Goal: Information Seeking & Learning: Learn about a topic

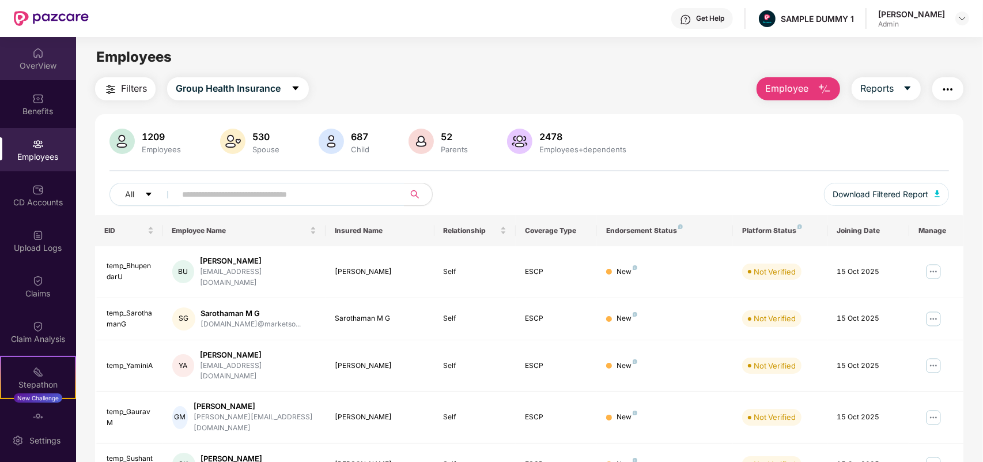
click at [12, 63] on div "OverView" at bounding box center [38, 66] width 76 height 12
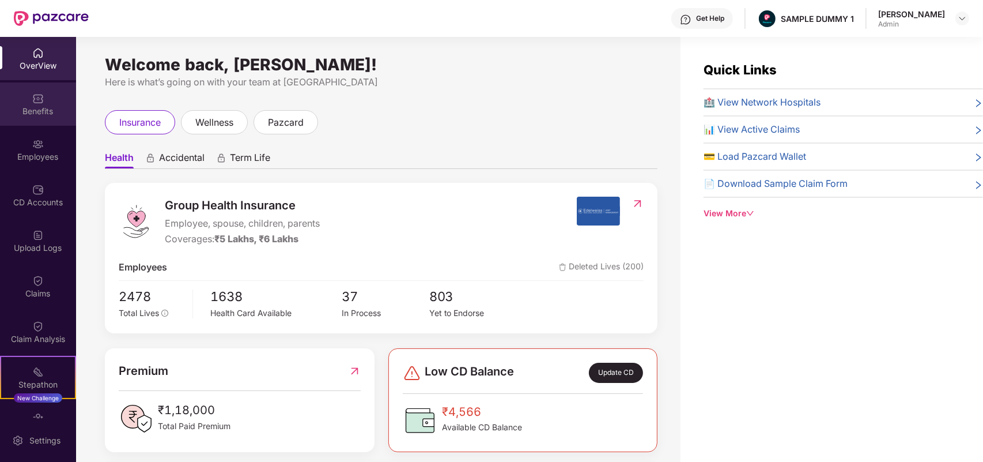
click at [35, 111] on div "Benefits" at bounding box center [38, 111] width 76 height 12
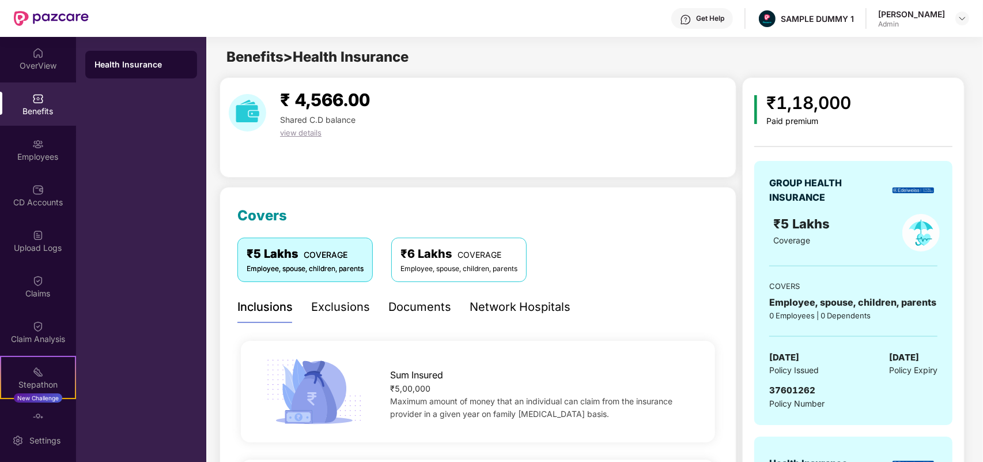
click at [41, 3] on div at bounding box center [51, 18] width 75 height 37
click at [35, 71] on div "OverView" at bounding box center [38, 58] width 76 height 43
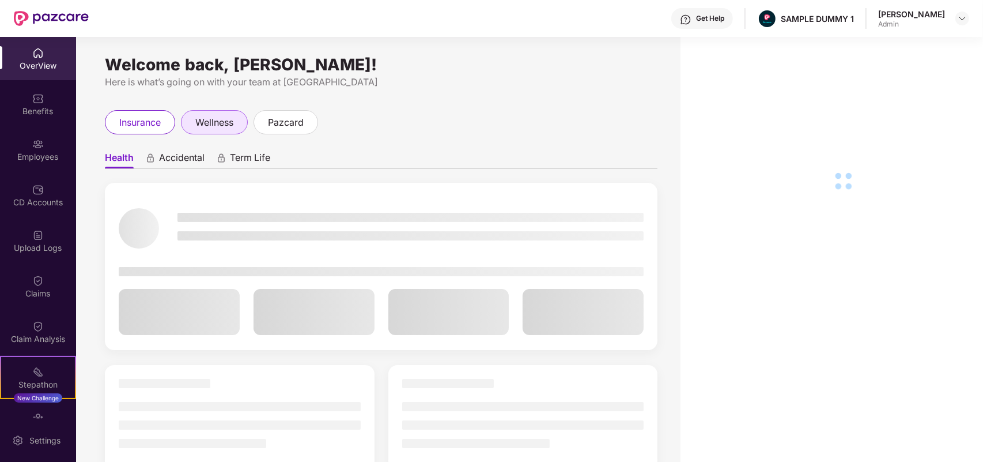
click at [222, 123] on span "wellness" at bounding box center [214, 122] width 38 height 14
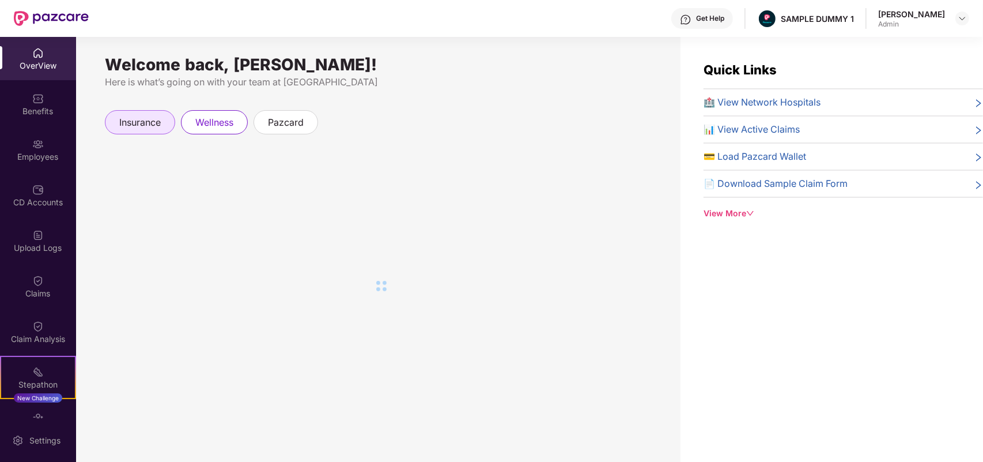
click at [163, 121] on div "insurance" at bounding box center [140, 122] width 70 height 24
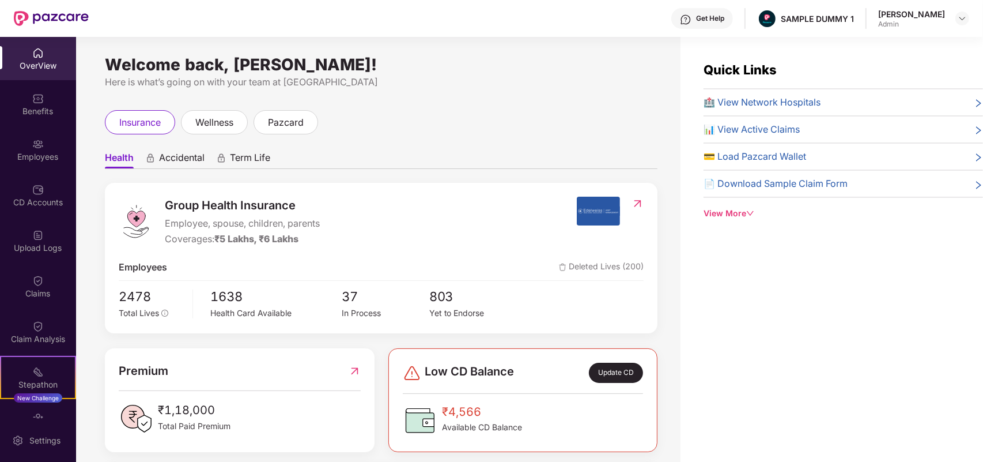
click at [724, 14] on div "Get Help" at bounding box center [710, 18] width 28 height 9
click at [543, 99] on div "Welcome back, [PERSON_NAME]! Here is what’s going on with your team at Pazcare …" at bounding box center [378, 256] width 605 height 439
click at [41, 118] on div "Benefits" at bounding box center [38, 103] width 76 height 43
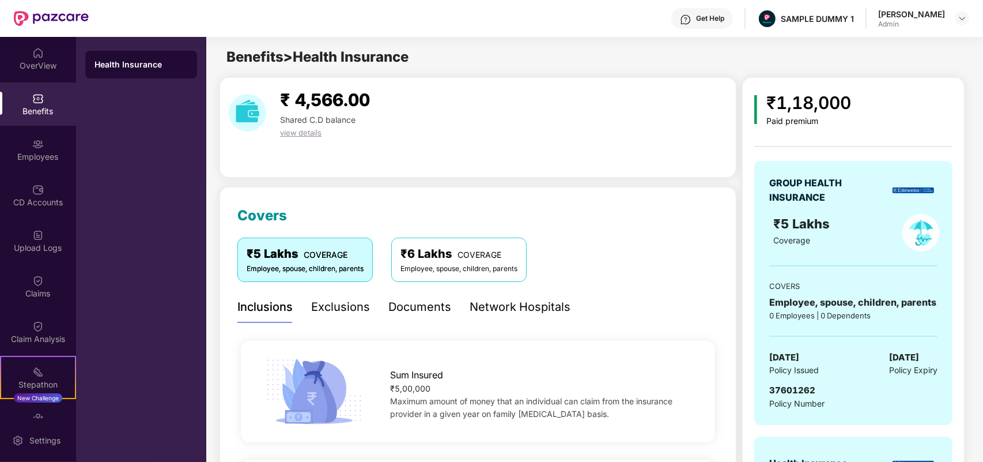
click at [157, 59] on div "Health Insurance" at bounding box center [141, 65] width 93 height 12
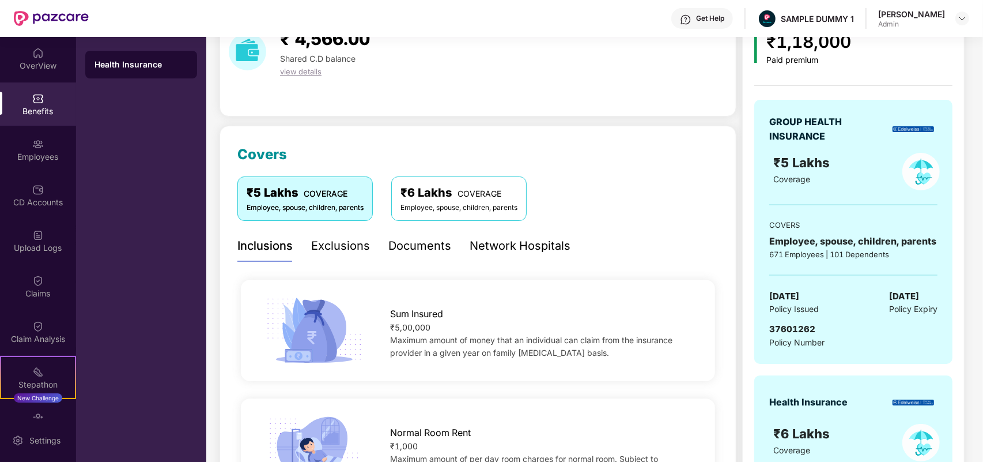
click at [329, 237] on div "Exclusions" at bounding box center [340, 246] width 59 height 18
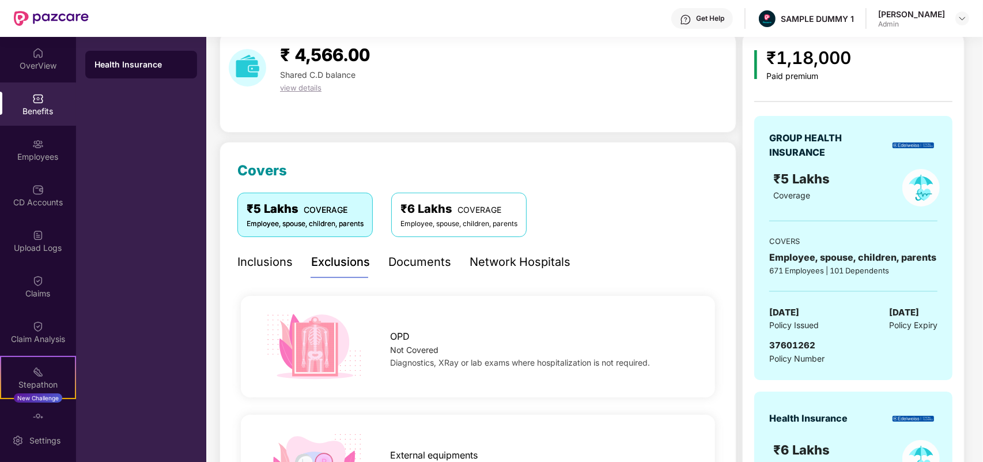
scroll to position [47, 0]
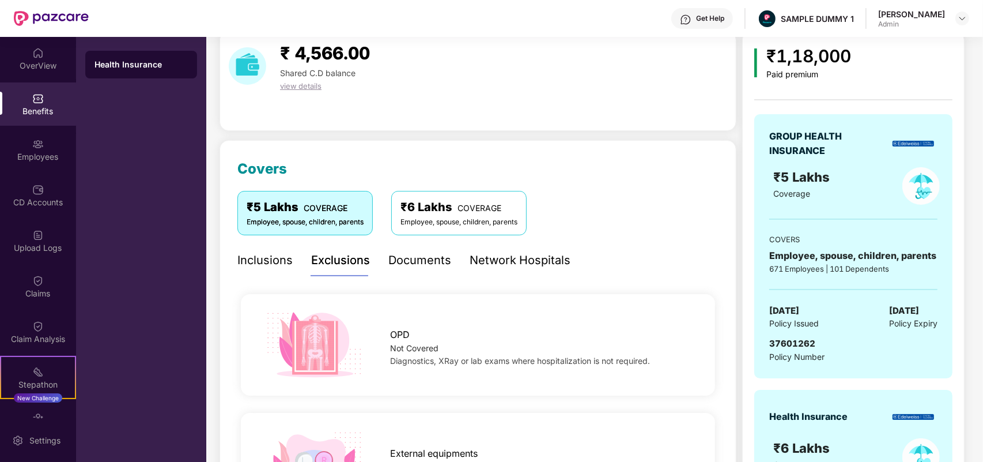
click at [421, 255] on div "Documents" at bounding box center [419, 260] width 63 height 18
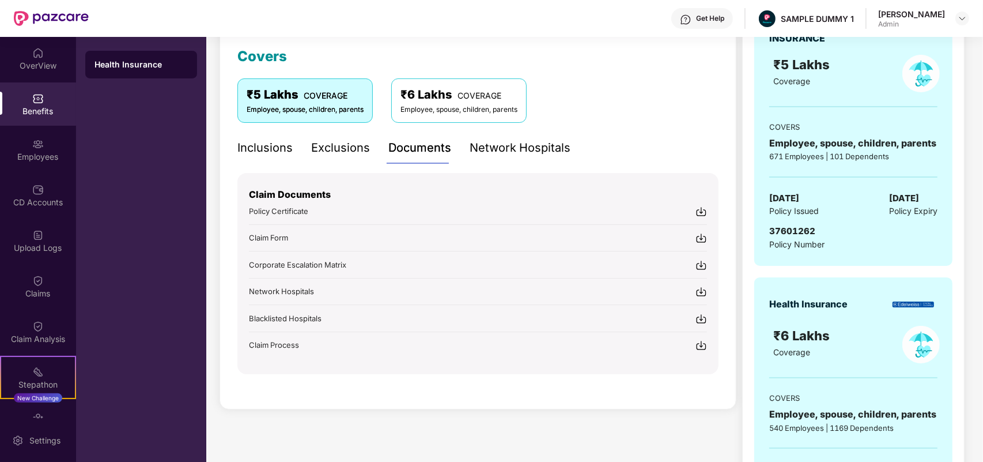
scroll to position [177, 0]
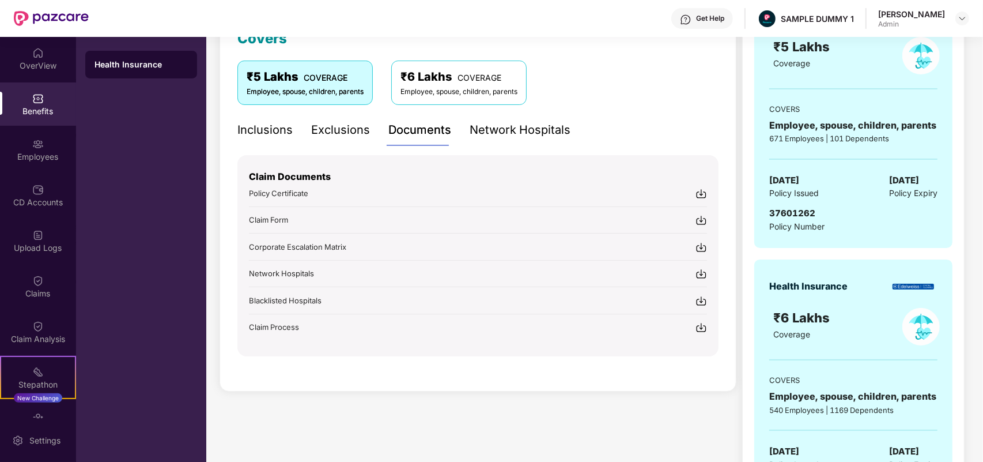
click at [499, 137] on div "Network Hospitals" at bounding box center [520, 130] width 101 height 18
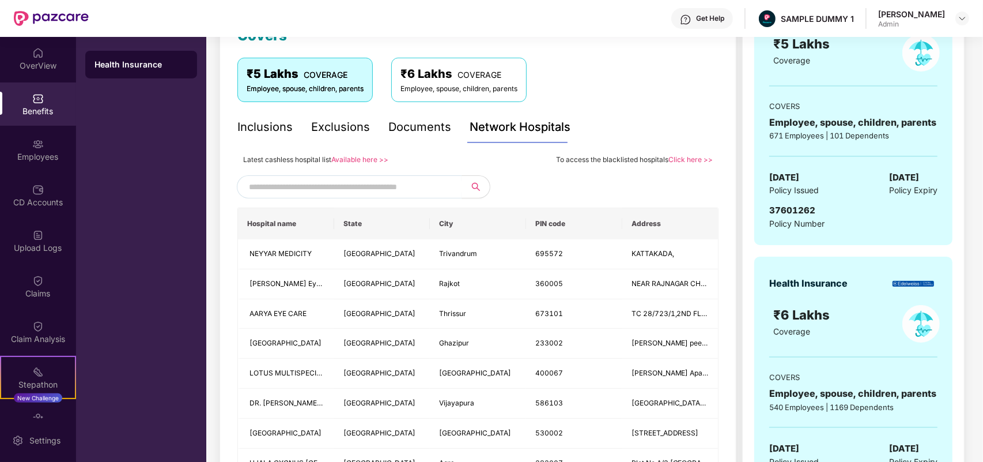
scroll to position [180, 0]
click at [301, 193] on input "text" at bounding box center [347, 186] width 197 height 17
click at [266, 127] on div "Inclusions" at bounding box center [264, 127] width 55 height 18
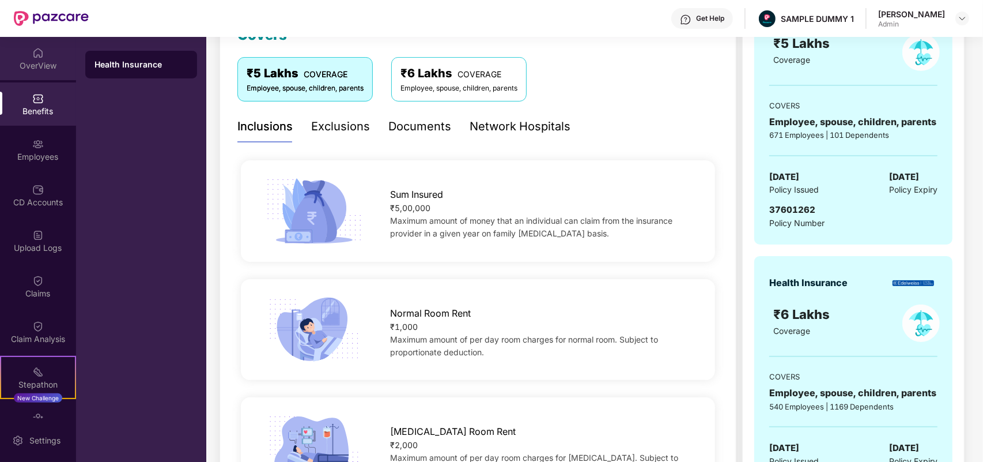
click at [33, 72] on div "OverView" at bounding box center [38, 58] width 76 height 43
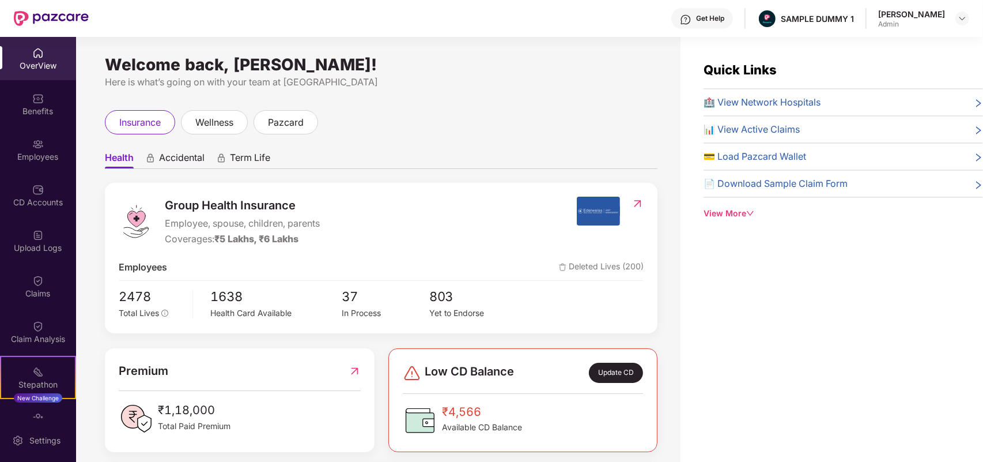
scroll to position [54, 0]
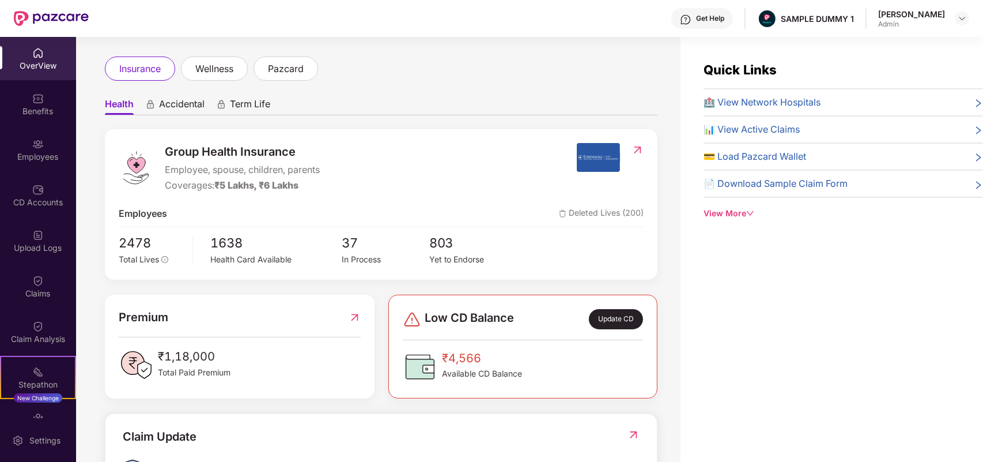
click at [632, 158] on div at bounding box center [638, 168] width 12 height 50
click at [639, 150] on img at bounding box center [638, 150] width 12 height 12
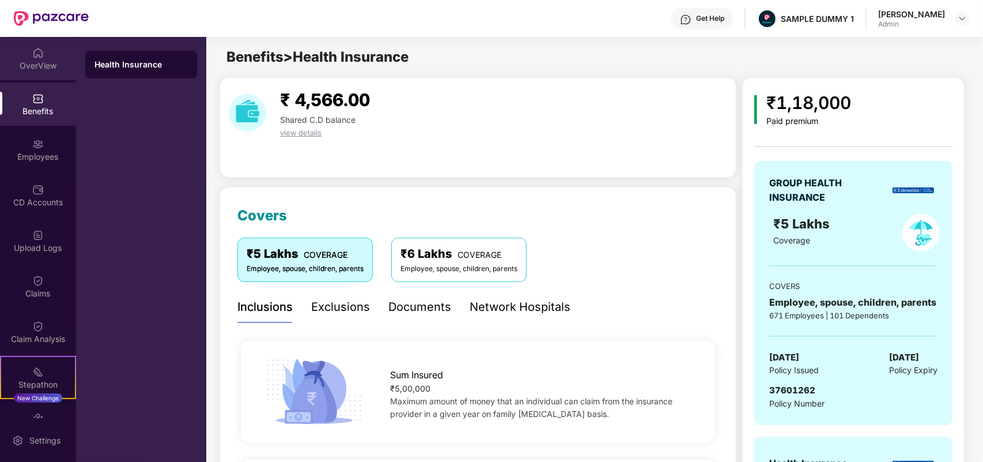
click at [55, 65] on div "OverView" at bounding box center [38, 66] width 76 height 12
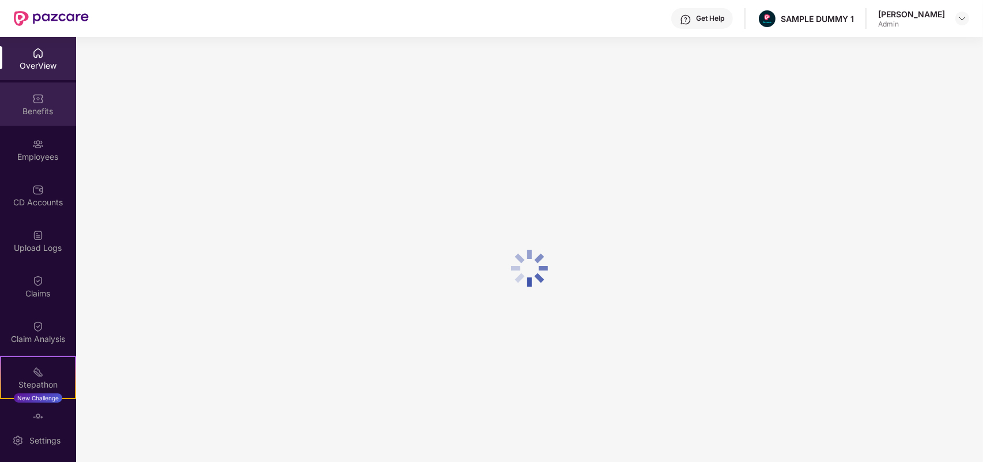
click at [42, 111] on div "Benefits" at bounding box center [38, 111] width 76 height 12
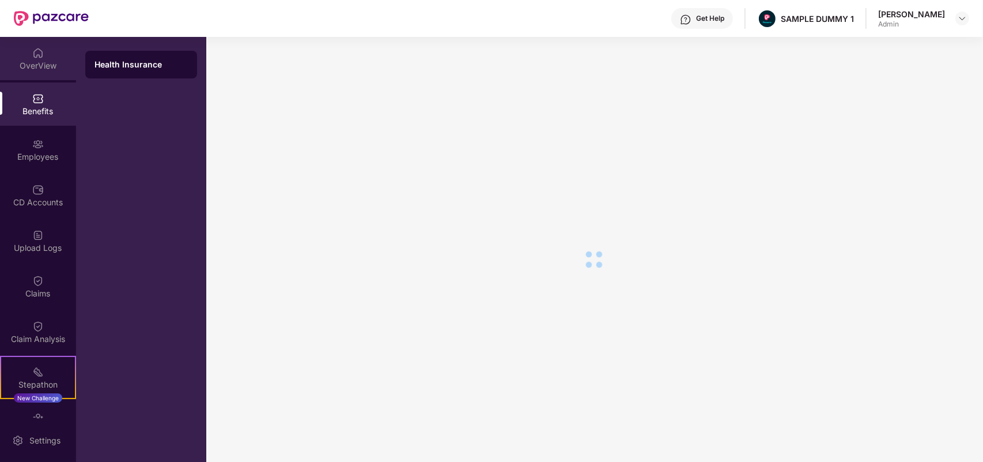
click at [36, 74] on div "OverView" at bounding box center [38, 58] width 76 height 43
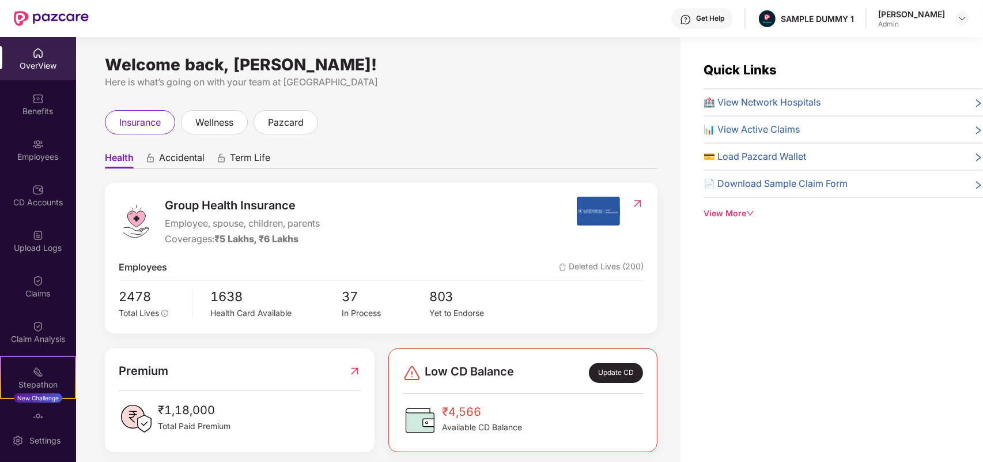
click at [699, 15] on div "Get Help" at bounding box center [702, 18] width 62 height 21
click at [493, 206] on div "Group Health Insurance Employee, spouse, children, parents Coverages: ₹5 Lakhs,…" at bounding box center [348, 222] width 458 height 50
click at [958, 22] on img at bounding box center [962, 18] width 9 height 9
click at [603, 101] on div "Welcome back, [PERSON_NAME]! Here is what’s going on with your team at Pazcare …" at bounding box center [378, 256] width 605 height 439
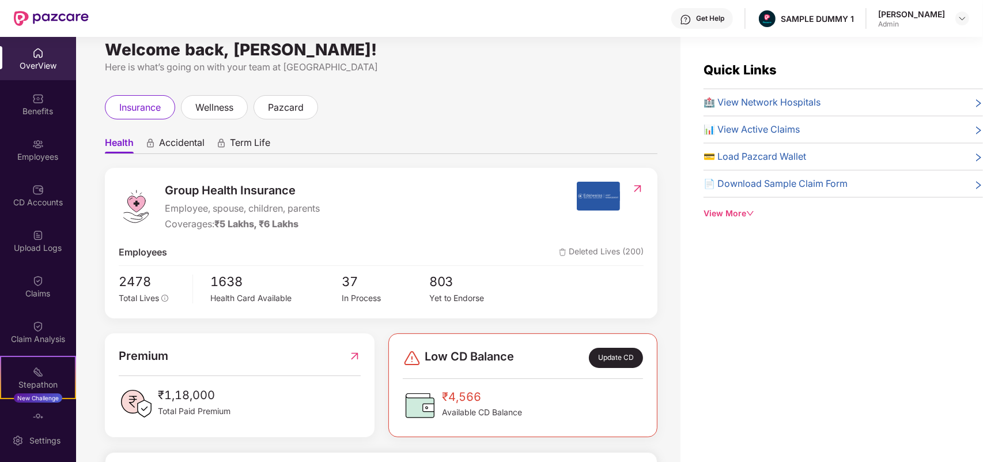
scroll to position [10, 0]
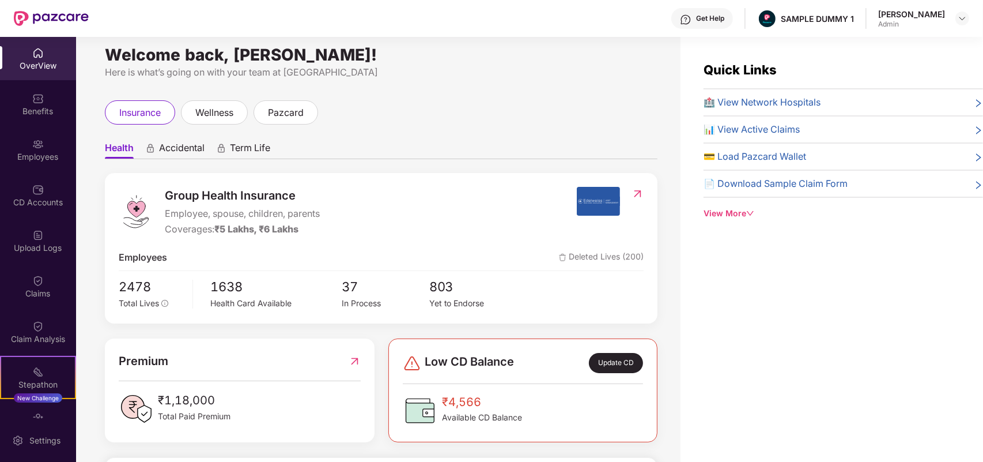
click at [168, 154] on span "Accidental" at bounding box center [182, 150] width 46 height 17
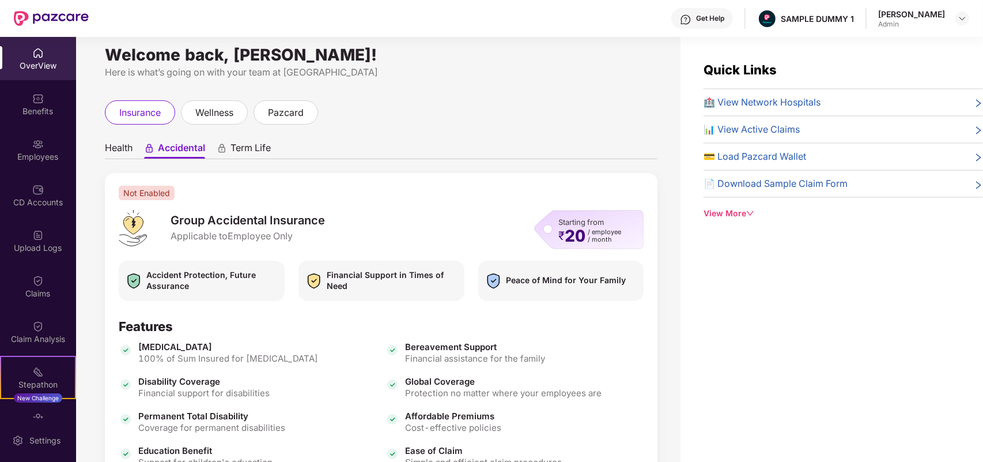
click at [240, 157] on span "Term Life" at bounding box center [251, 150] width 40 height 17
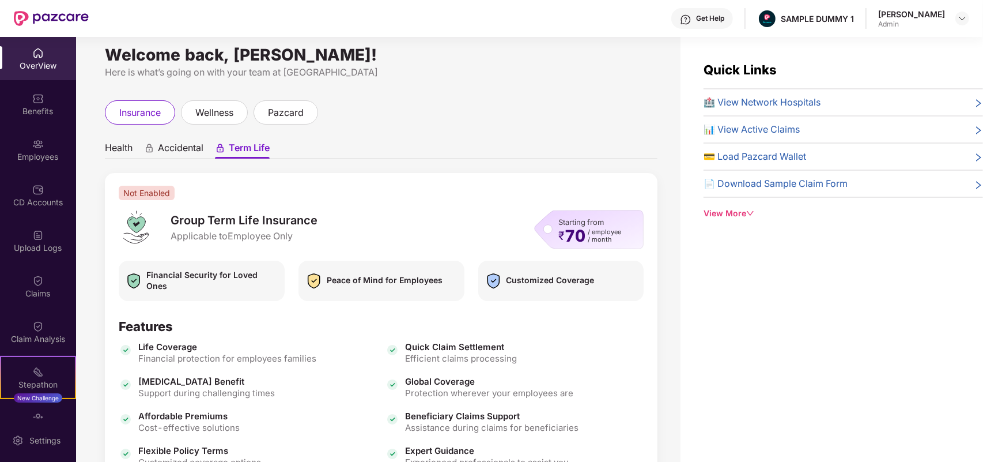
click at [124, 131] on div "Health Accidental Term Life Not Enabled Group Term Life Insurance Applicable to…" at bounding box center [381, 328] width 553 height 408
click at [127, 142] on span "Health" at bounding box center [119, 150] width 28 height 17
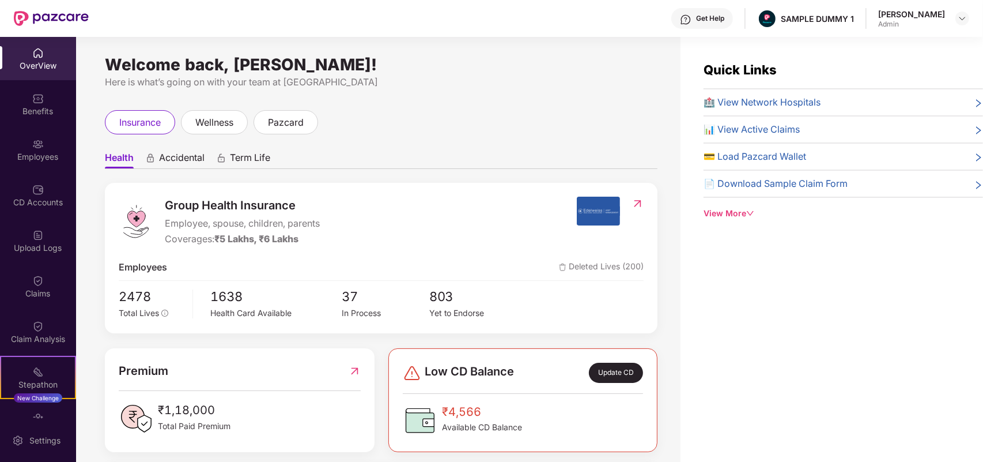
click at [206, 153] on ul "Health Accidental Term Life" at bounding box center [381, 157] width 553 height 23
click at [200, 154] on span "Accidental" at bounding box center [182, 160] width 46 height 17
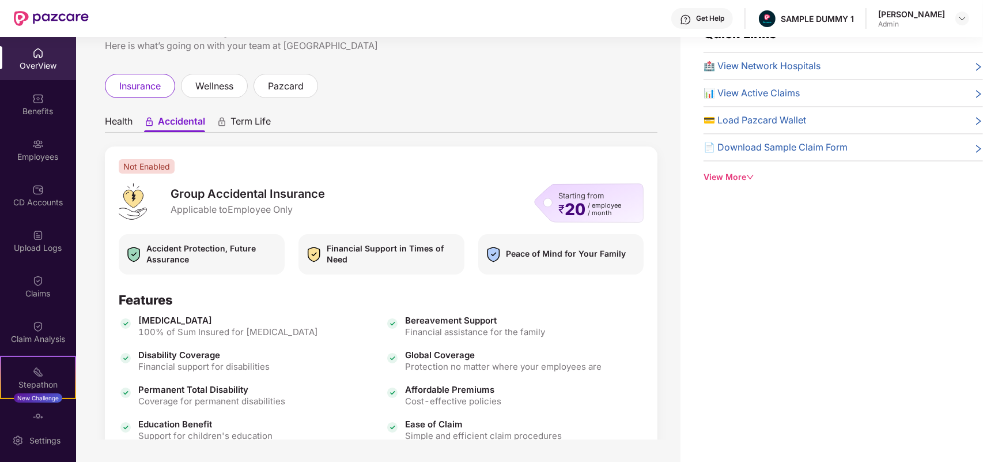
click at [137, 118] on ul "Health Accidental Term Life" at bounding box center [381, 121] width 553 height 23
click at [131, 118] on span "Health" at bounding box center [119, 123] width 28 height 17
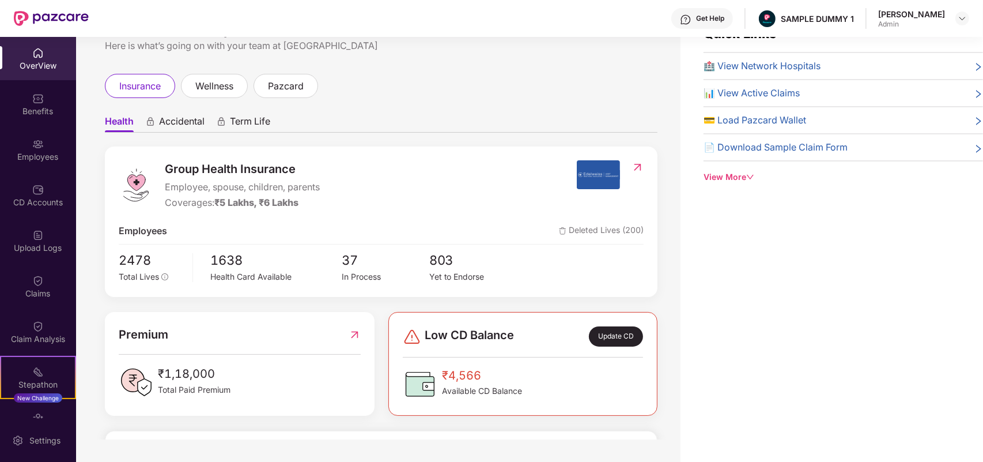
click at [167, 129] on span "Accidental" at bounding box center [182, 123] width 46 height 17
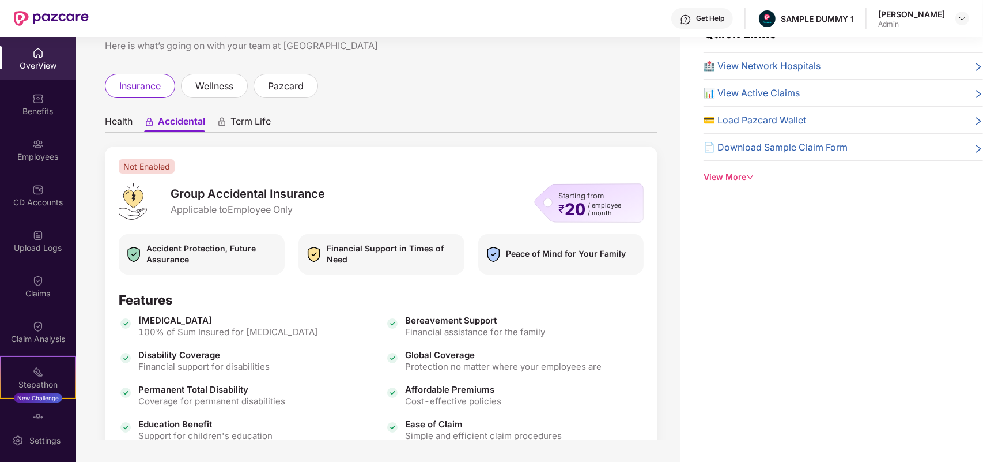
click at [215, 121] on ul "Health Accidental Term Life" at bounding box center [381, 121] width 553 height 23
click at [239, 121] on span "Term Life" at bounding box center [251, 123] width 40 height 17
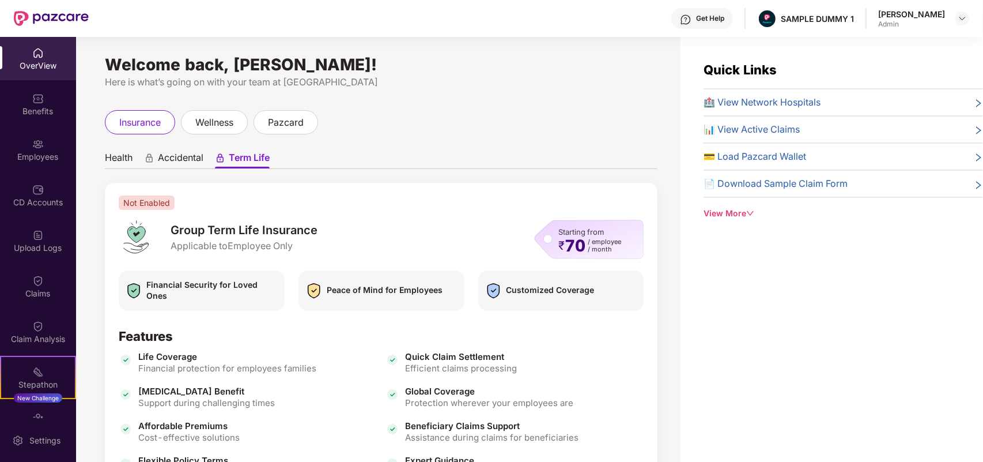
click at [727, 215] on div "View More" at bounding box center [844, 213] width 280 height 13
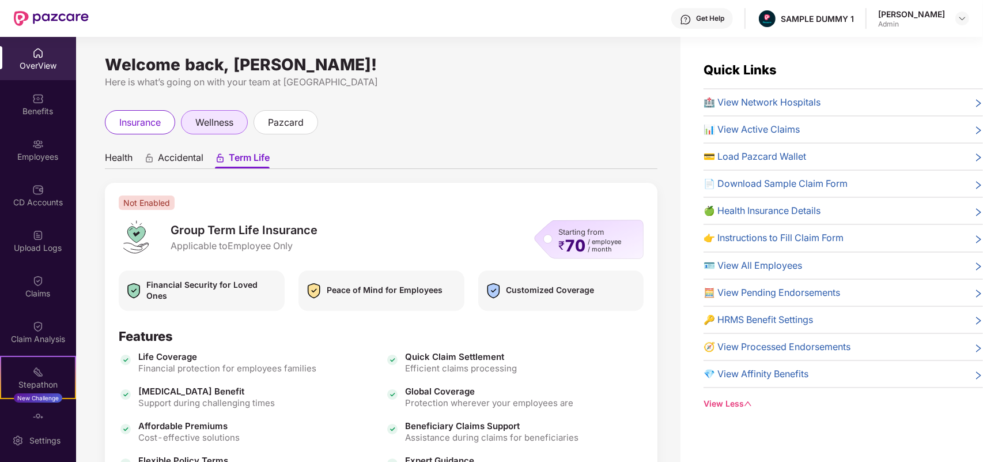
click at [213, 131] on div "wellness" at bounding box center [214, 122] width 67 height 24
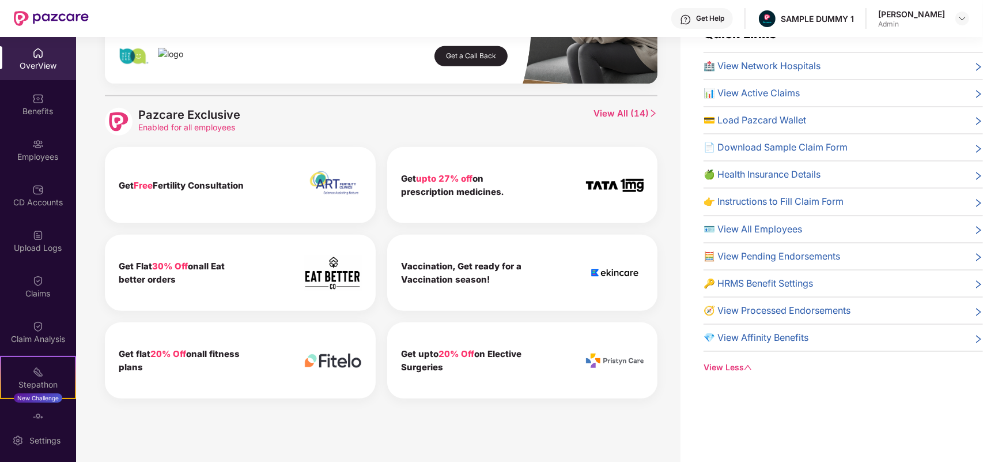
scroll to position [482, 0]
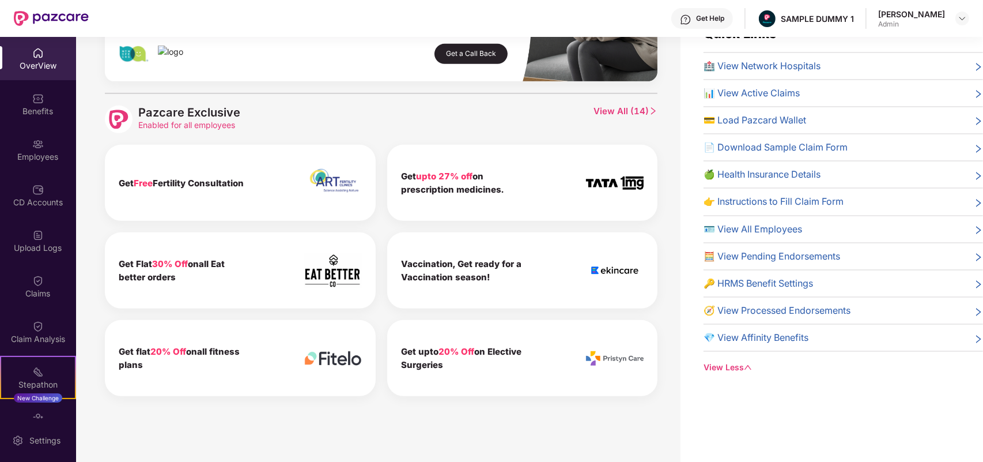
click at [621, 105] on span "View All ( 14 )" at bounding box center [626, 119] width 64 height 28
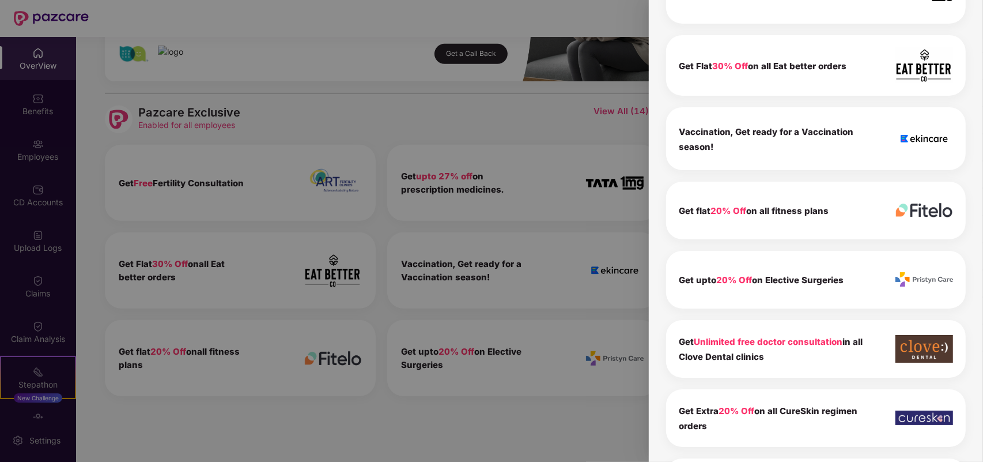
scroll to position [93, 0]
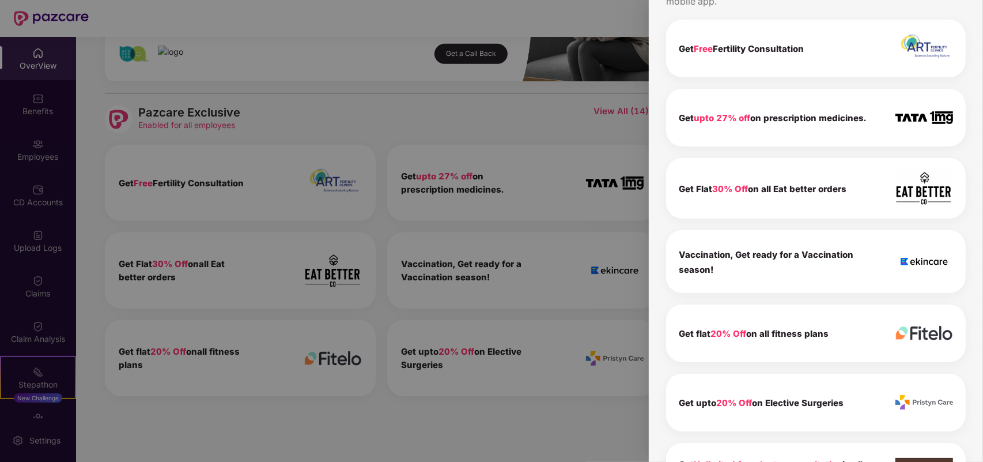
click at [524, 82] on div at bounding box center [491, 231] width 983 height 462
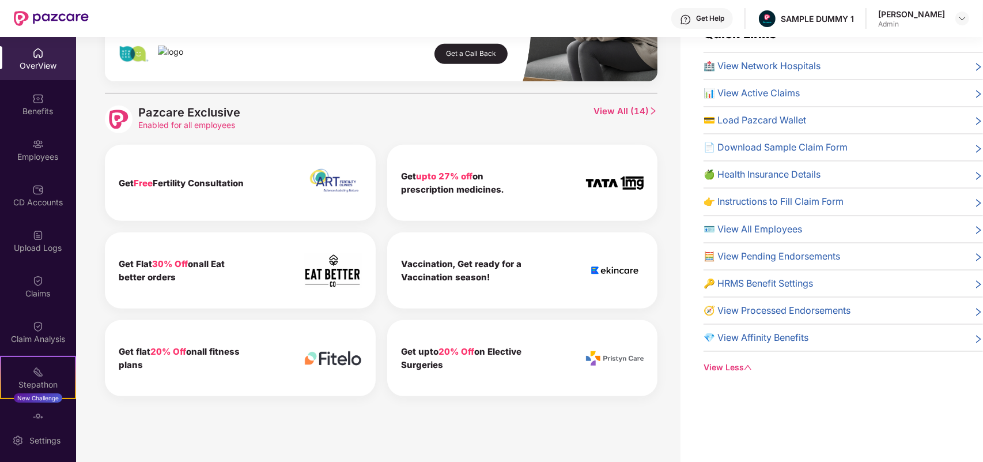
scroll to position [0, 0]
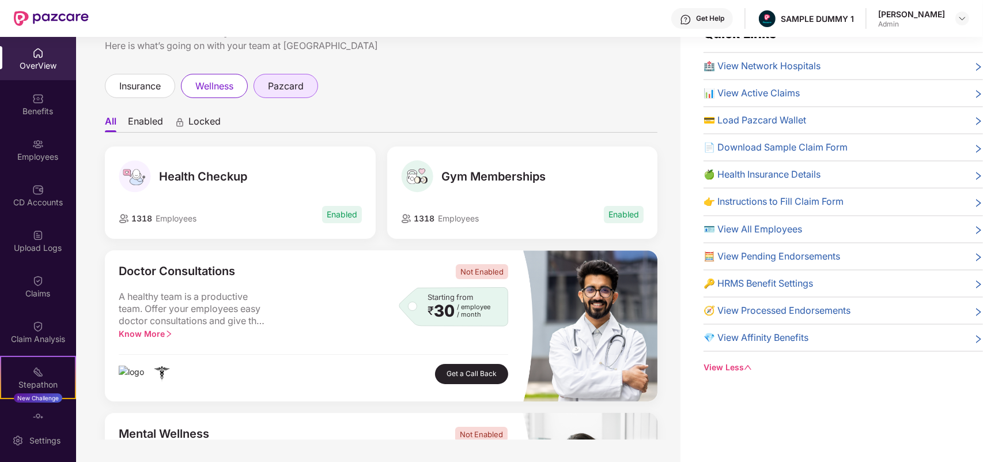
click at [303, 79] on span "pazcard" at bounding box center [286, 86] width 36 height 14
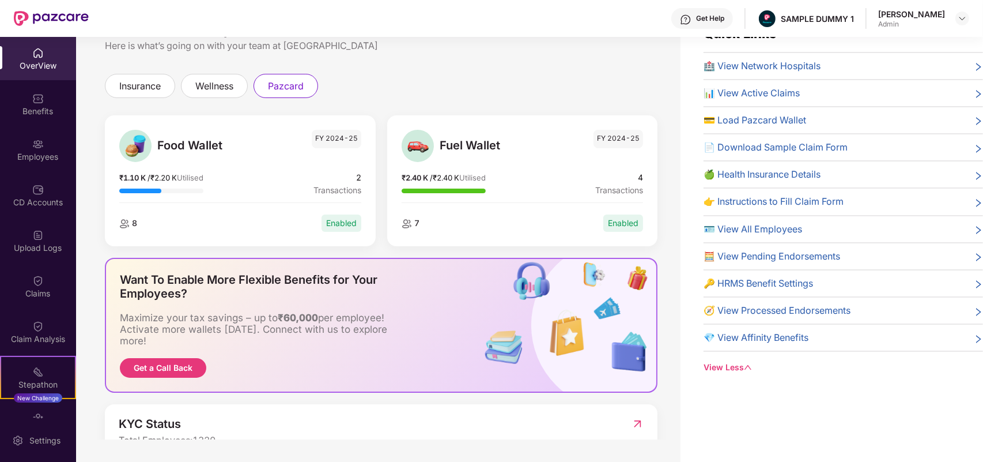
scroll to position [1, 0]
click at [164, 90] on div "insurance" at bounding box center [140, 85] width 70 height 24
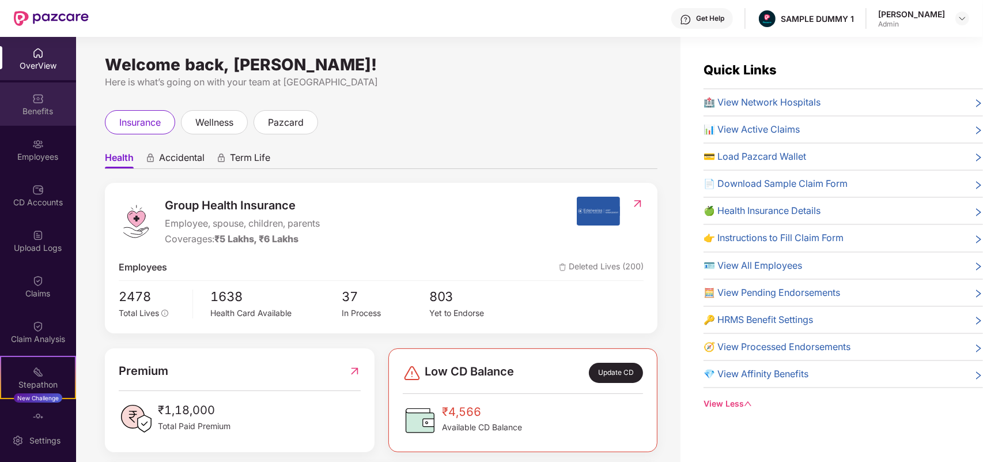
click at [37, 100] on img at bounding box center [38, 99] width 12 height 12
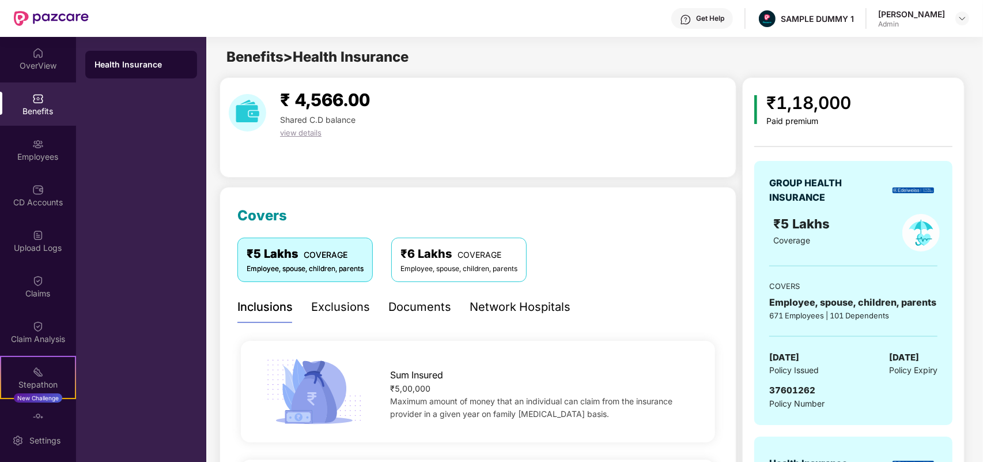
click at [44, 115] on div "Benefits" at bounding box center [38, 111] width 76 height 12
click at [363, 298] on div "Exclusions" at bounding box center [340, 307] width 59 height 18
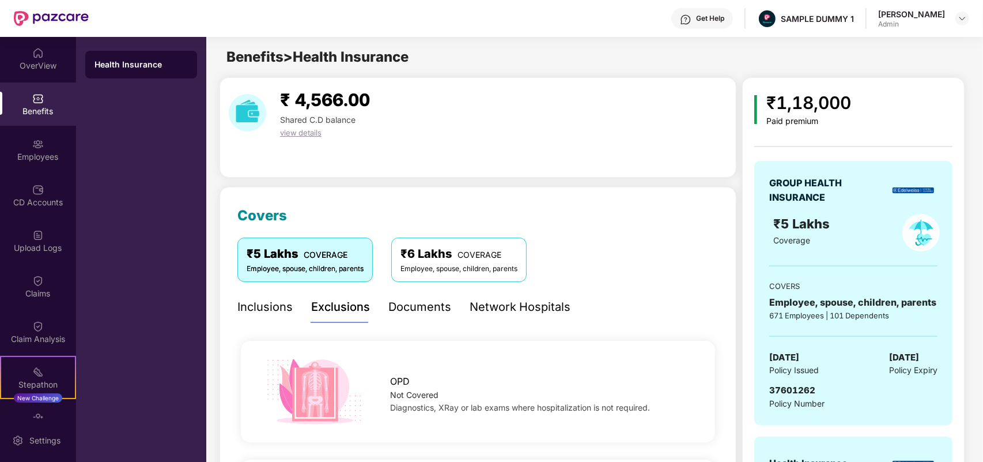
click at [393, 318] on div "Documents" at bounding box center [419, 307] width 63 height 32
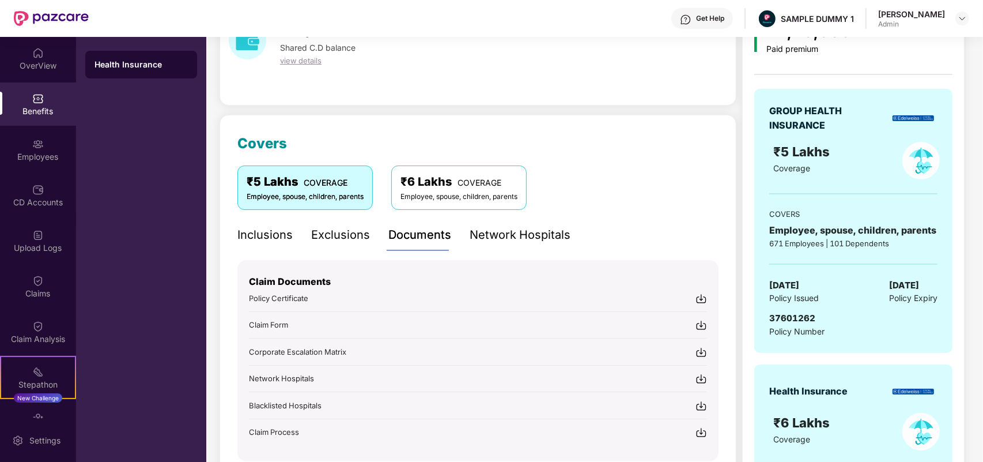
scroll to position [73, 0]
click at [465, 231] on div "Inclusions Exclusions Documents Network Hospitals" at bounding box center [403, 234] width 333 height 32
click at [491, 235] on div "Network Hospitals" at bounding box center [520, 234] width 101 height 18
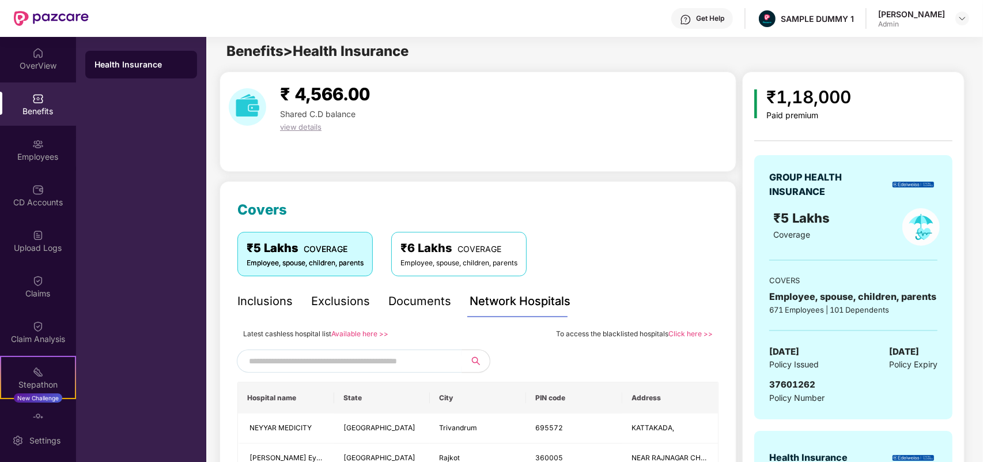
scroll to position [0, 0]
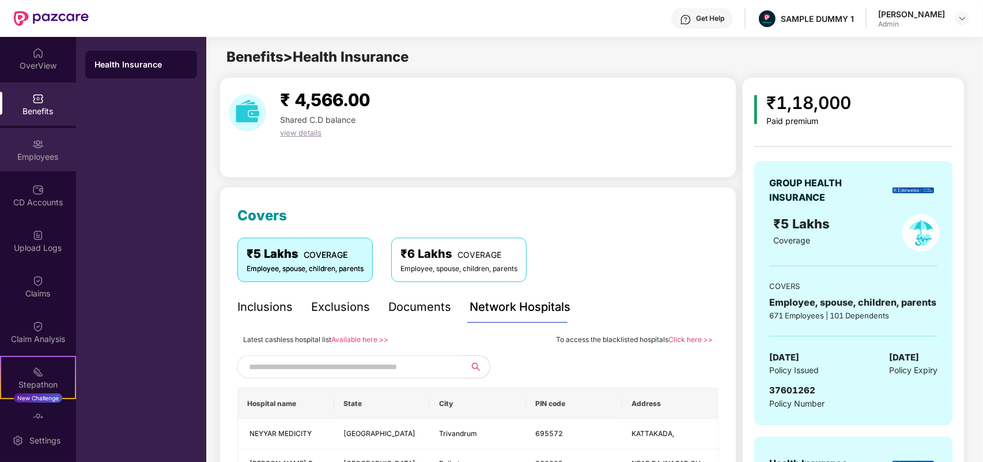
click at [46, 160] on div "Employees" at bounding box center [38, 157] width 76 height 12
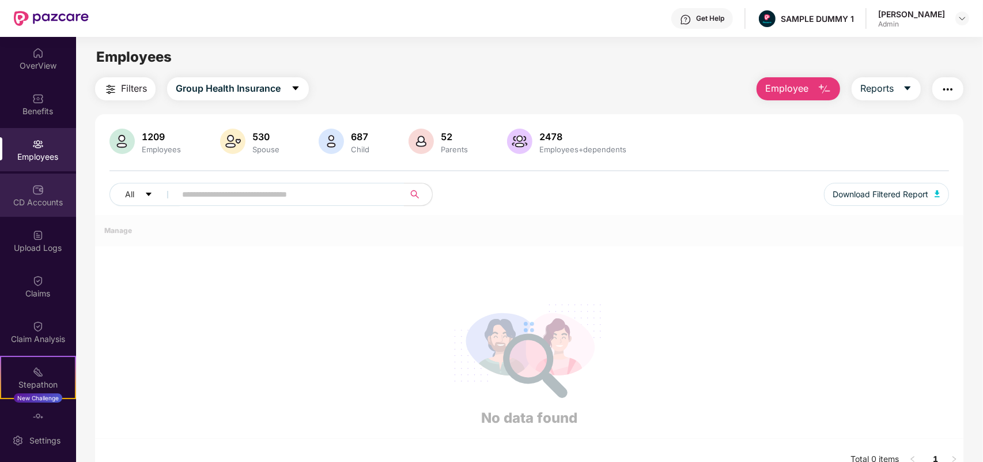
click at [39, 203] on div "CD Accounts" at bounding box center [38, 203] width 76 height 12
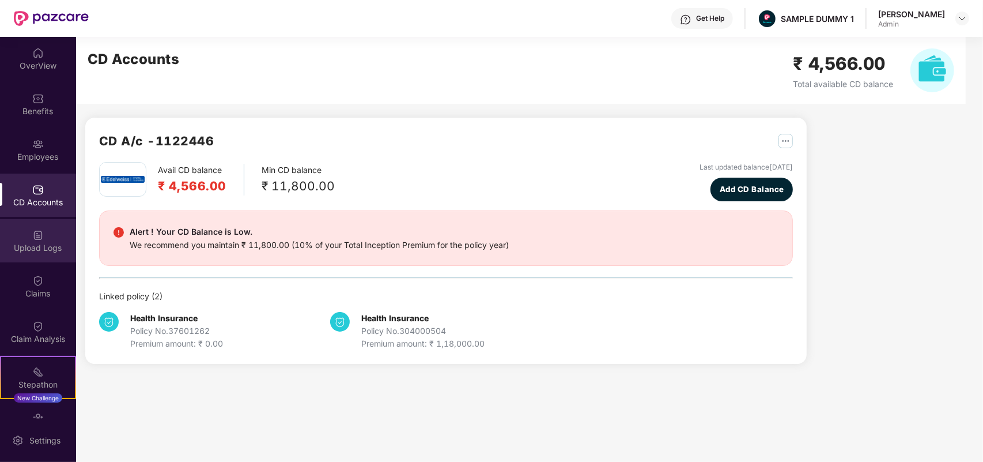
scroll to position [64, 0]
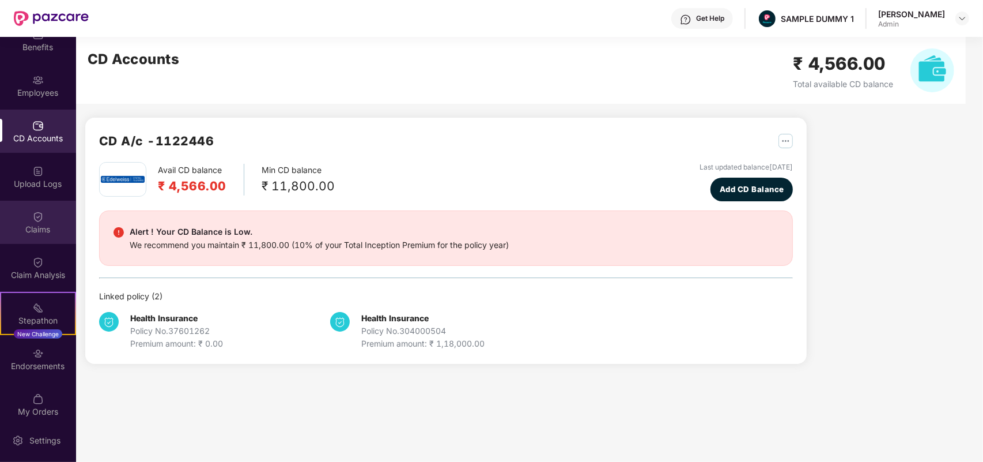
click at [36, 205] on div "Claims" at bounding box center [38, 222] width 76 height 43
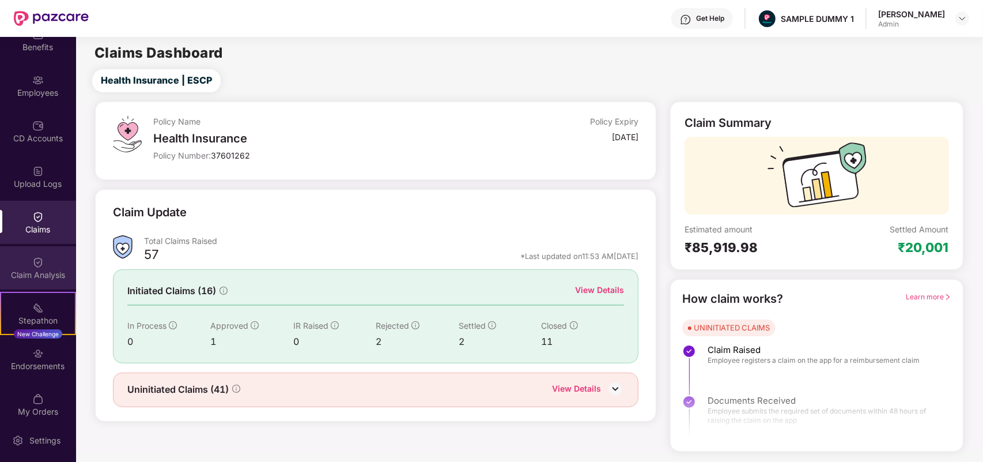
click at [24, 271] on div "Claim Analysis" at bounding box center [38, 275] width 76 height 12
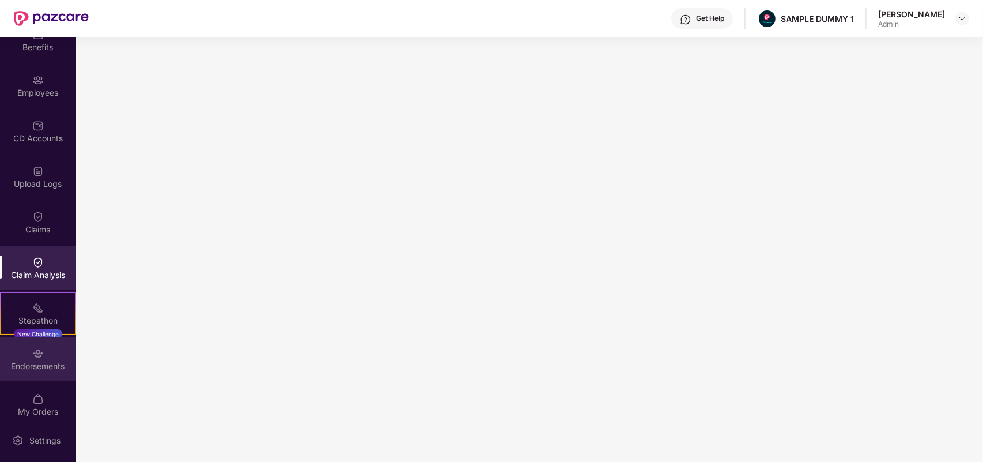
click at [54, 360] on div "Endorsements" at bounding box center [38, 366] width 76 height 12
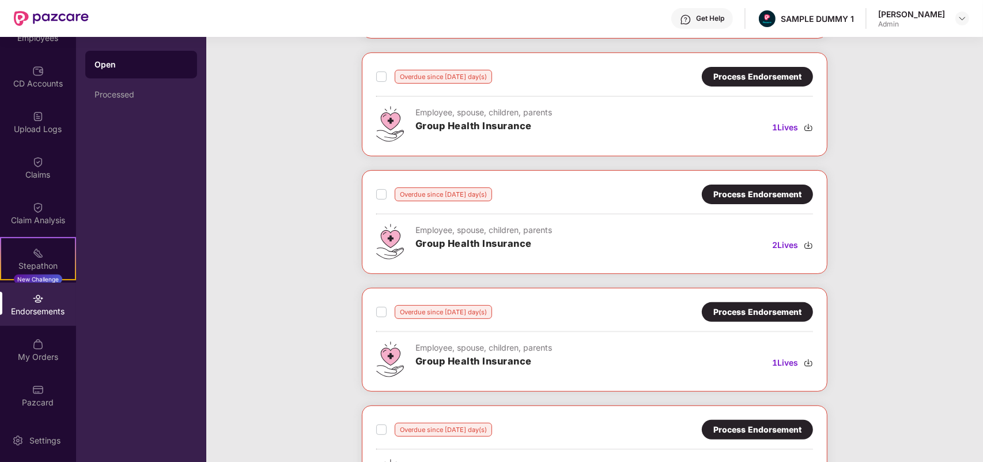
scroll to position [0, 0]
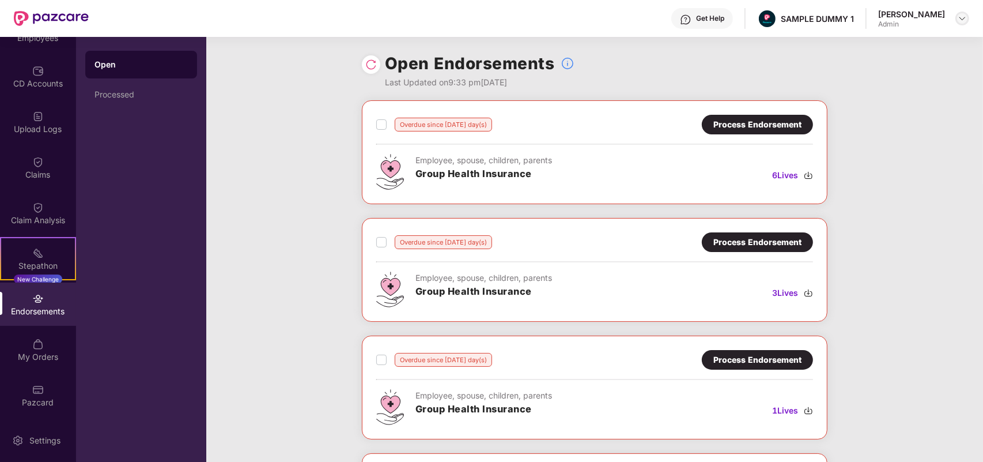
click at [967, 20] on div at bounding box center [963, 19] width 14 height 14
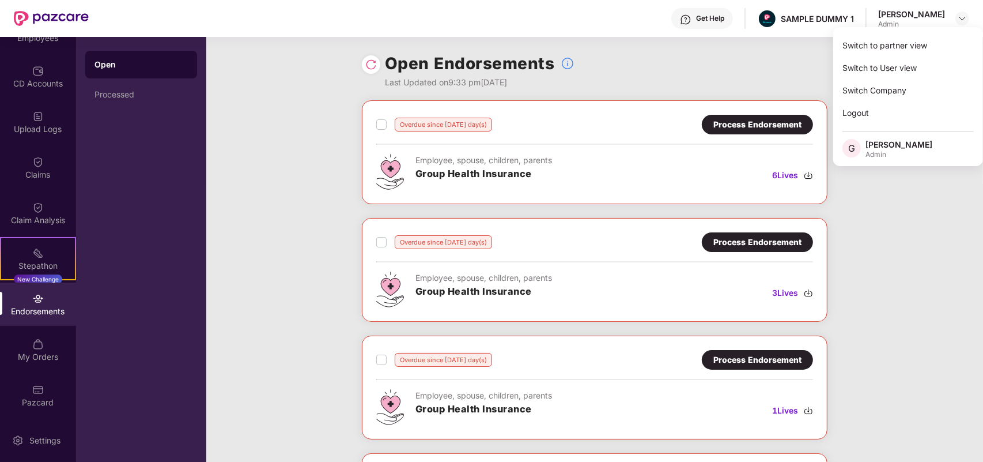
click at [650, 84] on div "Open Endorsements Last Updated on 9:33 pm[DATE]" at bounding box center [595, 68] width 466 height 63
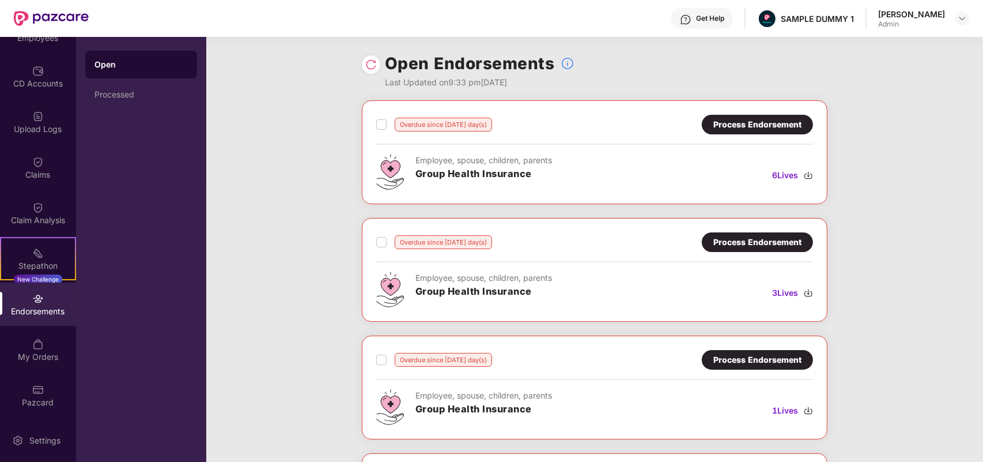
click at [56, 296] on div "Endorsements" at bounding box center [38, 303] width 76 height 43
click at [48, 271] on div "Stepathon" at bounding box center [38, 266] width 74 height 12
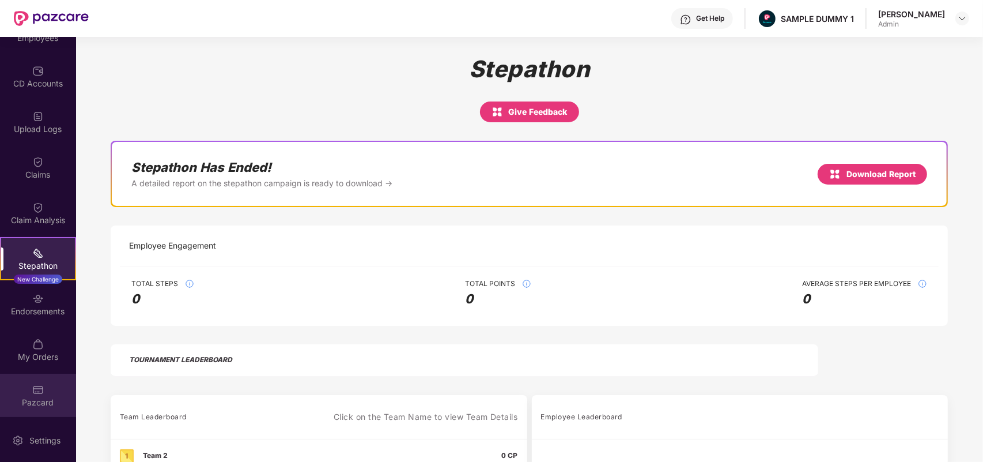
click at [33, 391] on img at bounding box center [38, 390] width 12 height 12
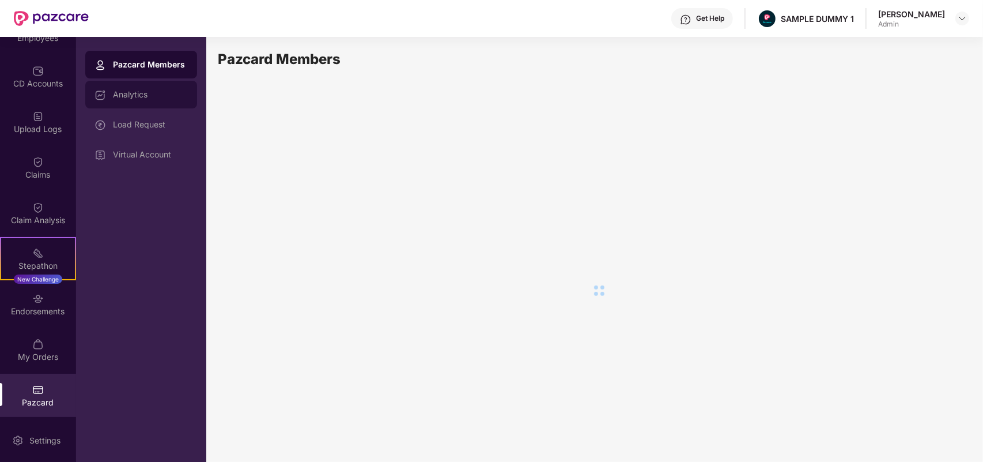
click at [139, 99] on div "Analytics" at bounding box center [141, 95] width 112 height 28
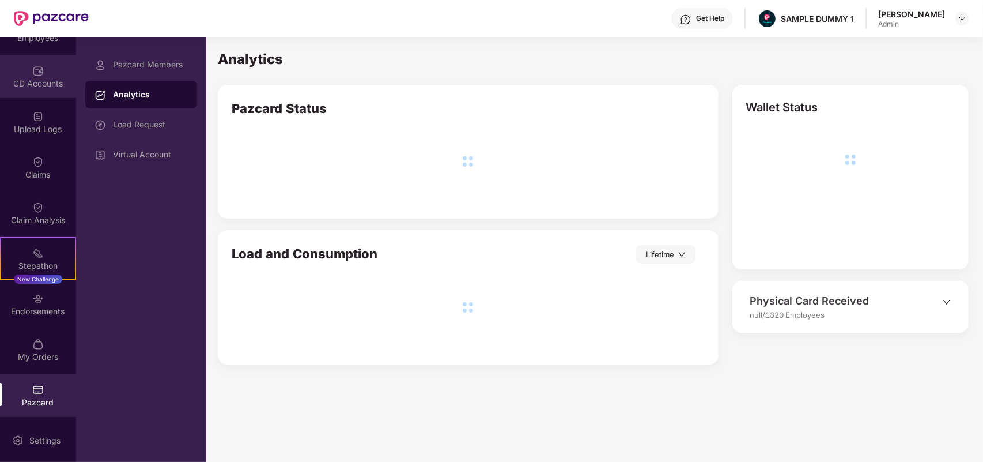
click at [45, 78] on div "CD Accounts" at bounding box center [38, 84] width 76 height 12
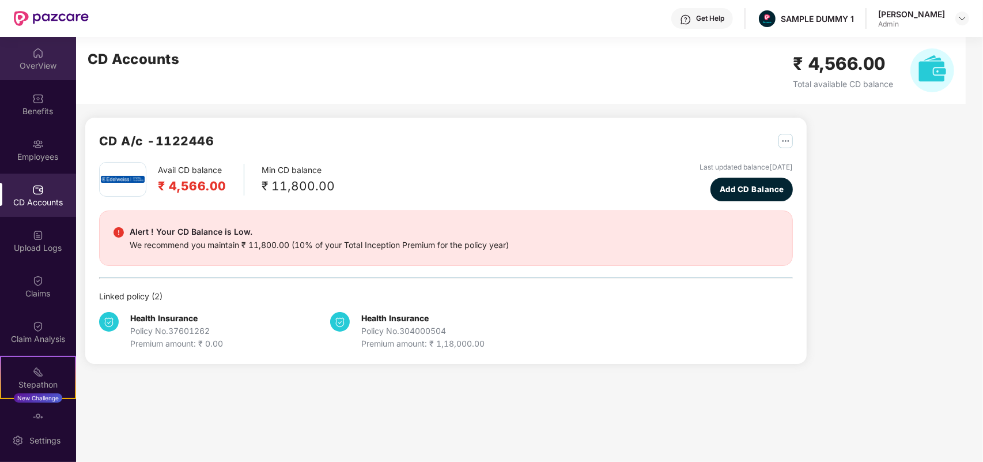
click at [36, 75] on div "OverView" at bounding box center [38, 58] width 76 height 43
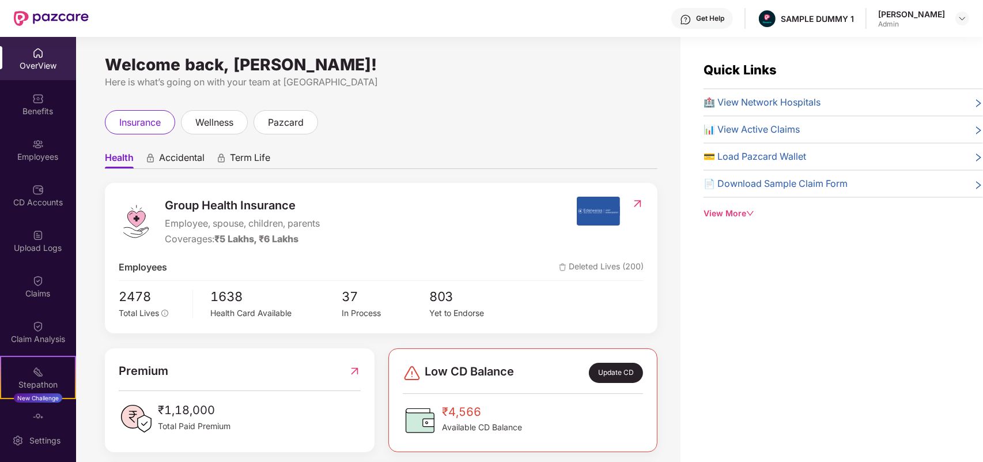
click at [345, 63] on div "Welcome back, [PERSON_NAME]!" at bounding box center [381, 64] width 553 height 9
